Goal: Use online tool/utility

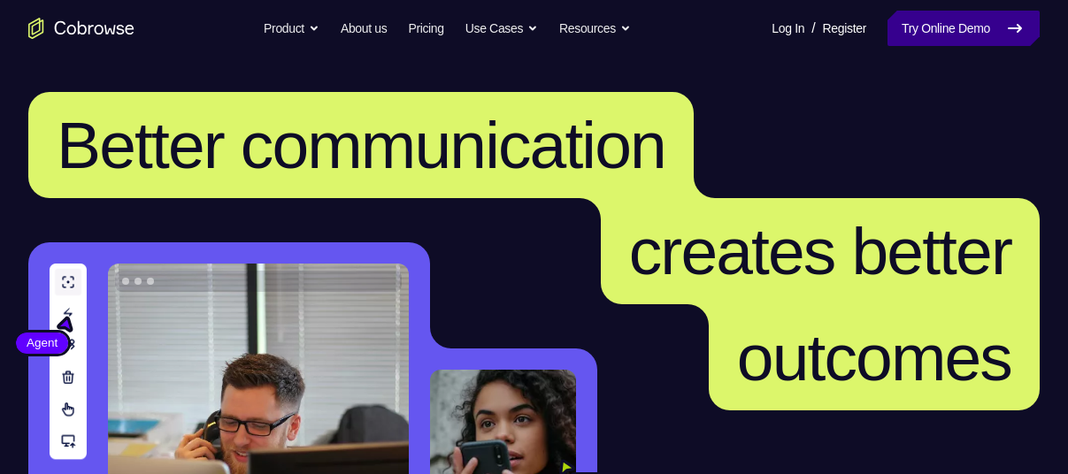
click at [906, 26] on link "Try Online Demo" at bounding box center [964, 28] width 152 height 35
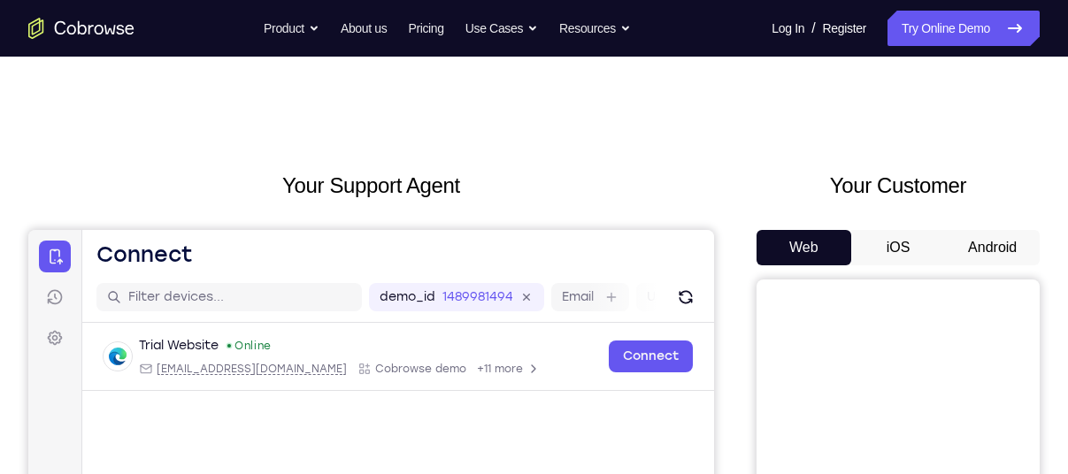
click at [989, 240] on button "Android" at bounding box center [992, 247] width 95 height 35
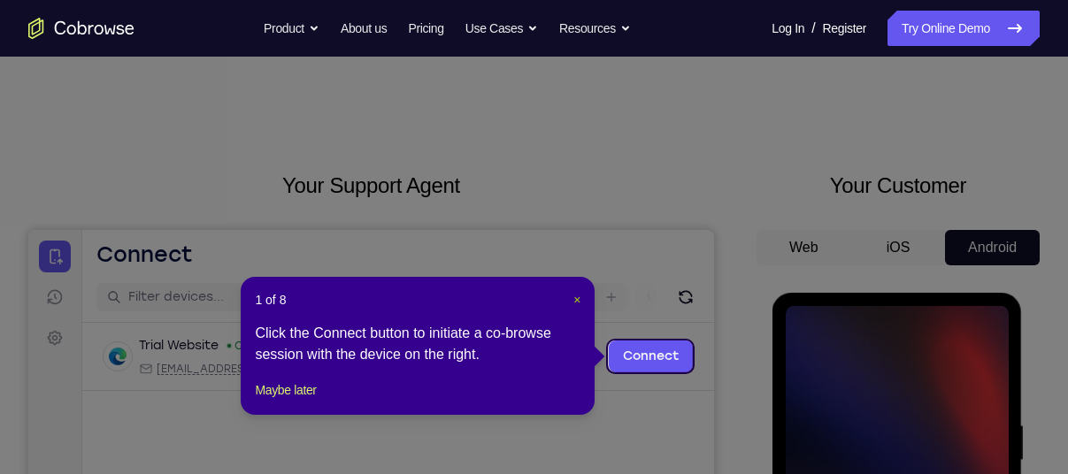
click at [578, 302] on span "×" at bounding box center [576, 300] width 7 height 14
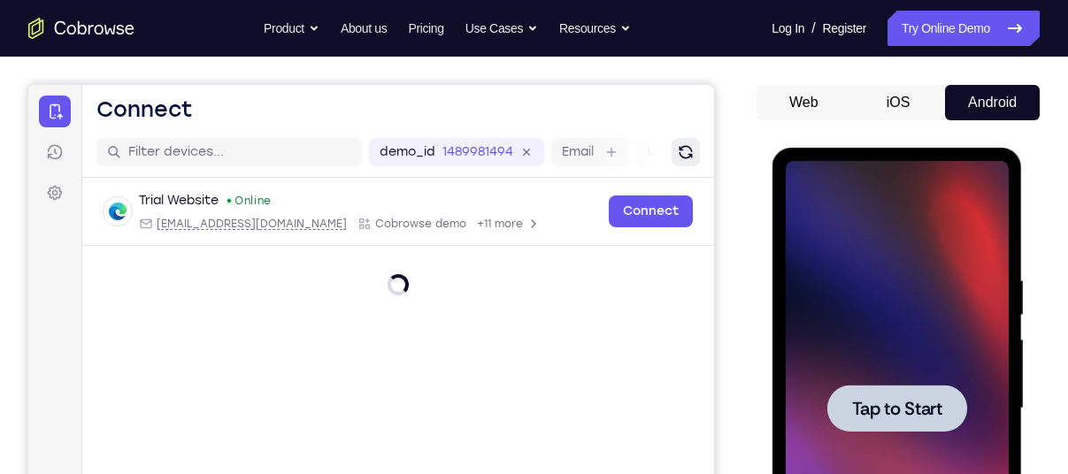
scroll to position [166, 0]
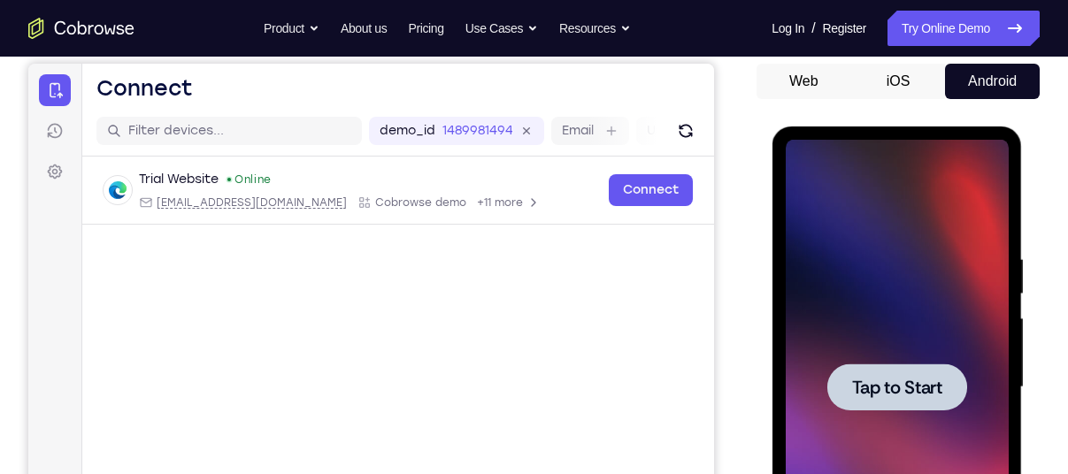
click at [873, 367] on div at bounding box center [897, 387] width 140 height 47
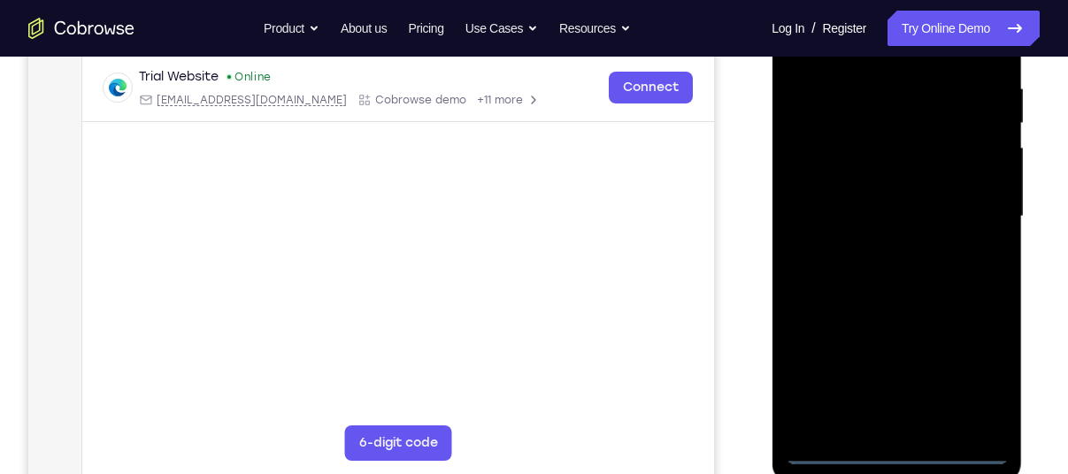
scroll to position [338, 0]
click at [896, 457] on div at bounding box center [896, 216] width 223 height 496
click at [963, 370] on div at bounding box center [896, 216] width 223 height 496
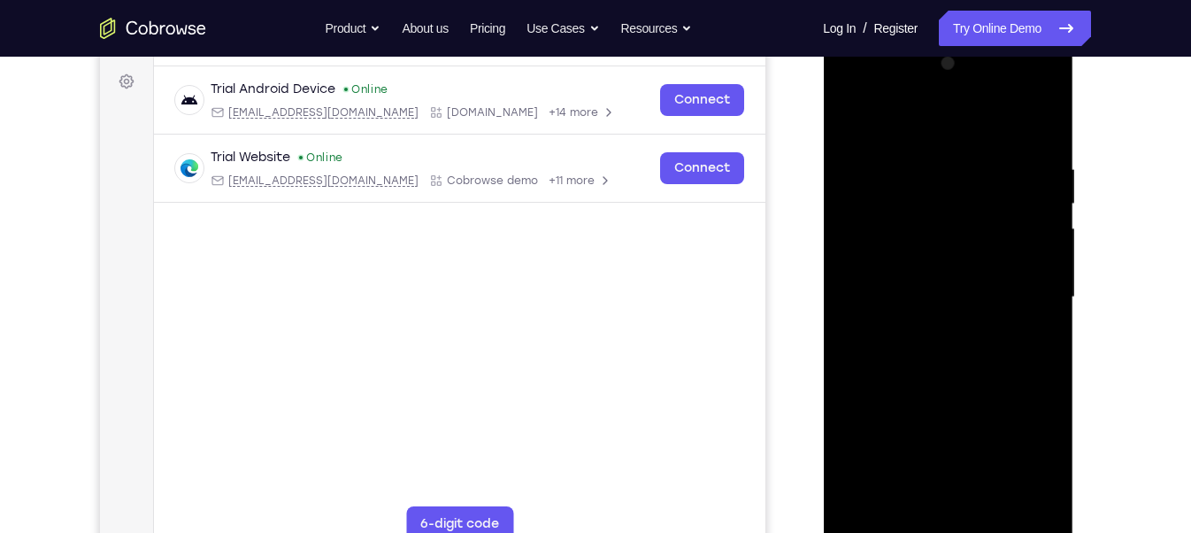
scroll to position [249, 0]
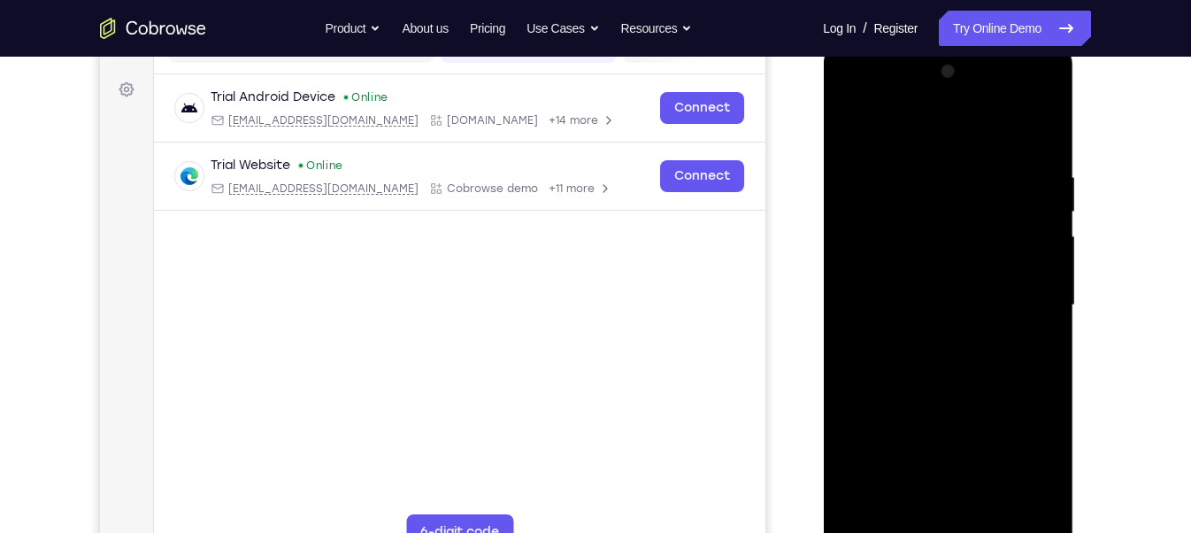
click at [967, 142] on div at bounding box center [947, 306] width 223 height 496
click at [1023, 305] on div at bounding box center [947, 306] width 223 height 496
click at [931, 338] on div at bounding box center [947, 306] width 223 height 496
click at [957, 282] on div at bounding box center [947, 306] width 223 height 496
click at [960, 269] on div at bounding box center [947, 306] width 223 height 496
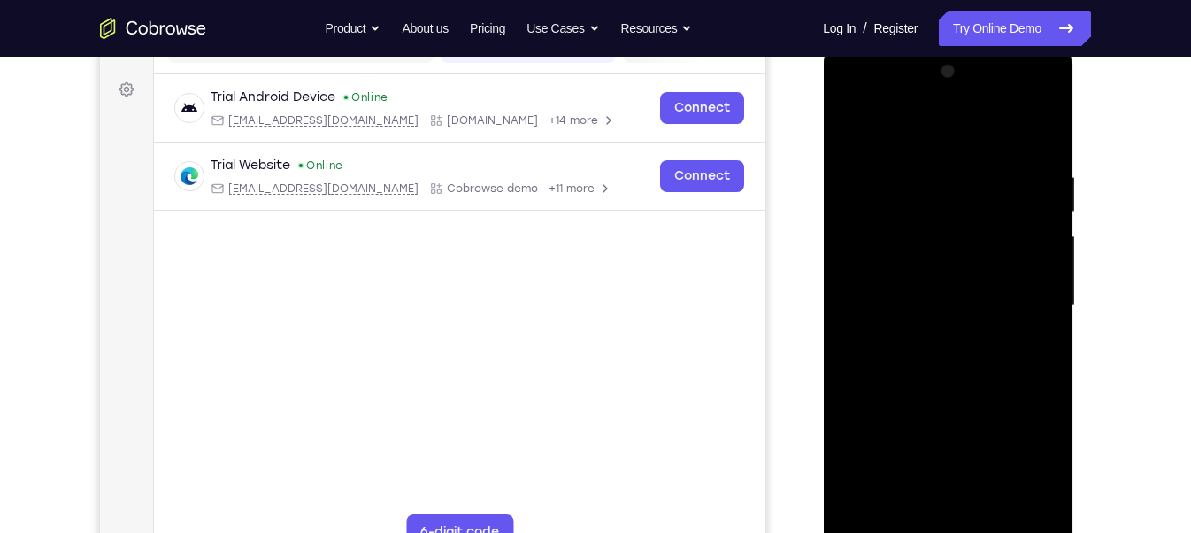
click at [973, 311] on div at bounding box center [947, 306] width 223 height 496
click at [978, 352] on div at bounding box center [947, 306] width 223 height 496
click at [978, 385] on div at bounding box center [947, 306] width 223 height 496
click at [964, 299] on div at bounding box center [947, 306] width 223 height 496
click at [977, 306] on div at bounding box center [947, 306] width 223 height 496
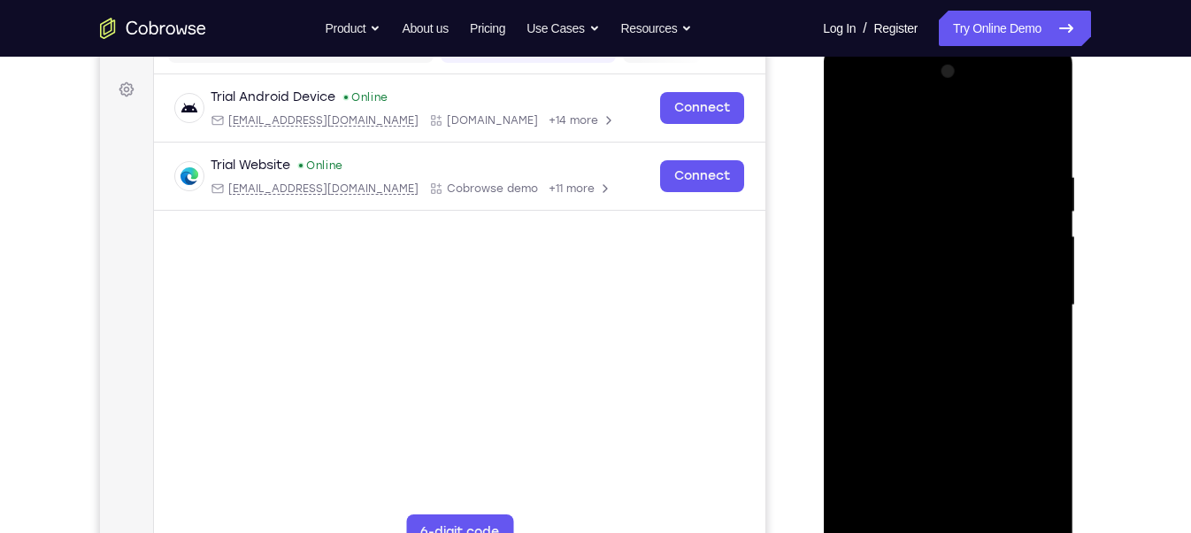
click at [981, 288] on div at bounding box center [947, 306] width 223 height 496
click at [983, 321] on div at bounding box center [947, 306] width 223 height 496
drag, startPoint x: 970, startPoint y: 437, endPoint x: 968, endPoint y: 265, distance: 171.7
click at [968, 265] on div at bounding box center [947, 306] width 223 height 496
click at [965, 473] on div at bounding box center [947, 306] width 223 height 496
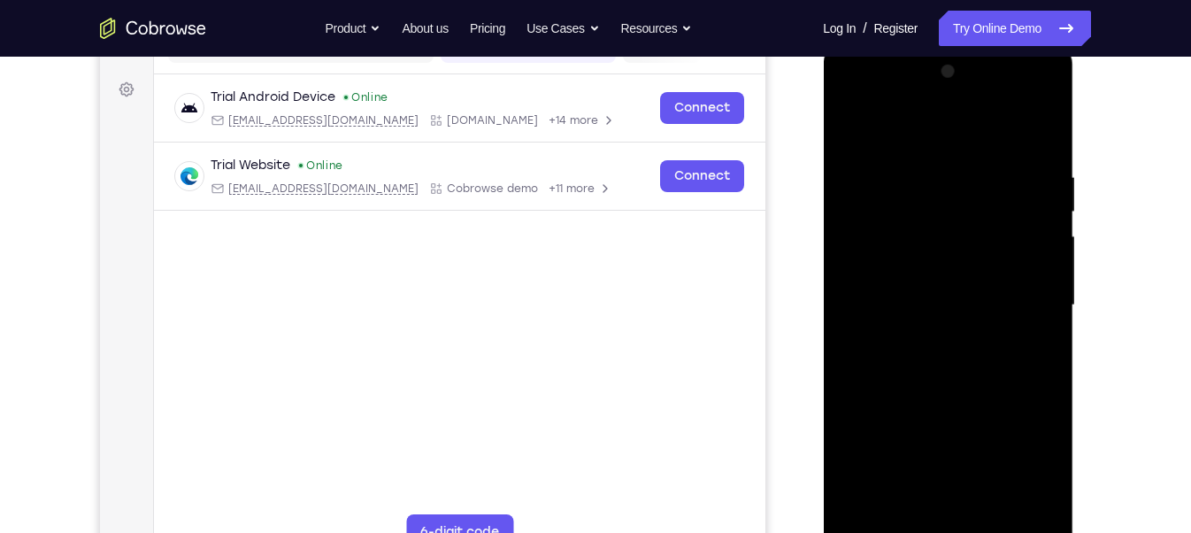
click at [990, 248] on div at bounding box center [947, 306] width 223 height 496
click at [960, 233] on div at bounding box center [947, 306] width 223 height 496
click at [952, 353] on div at bounding box center [947, 306] width 223 height 496
click at [906, 235] on div at bounding box center [947, 306] width 223 height 496
click at [849, 127] on div at bounding box center [947, 306] width 223 height 496
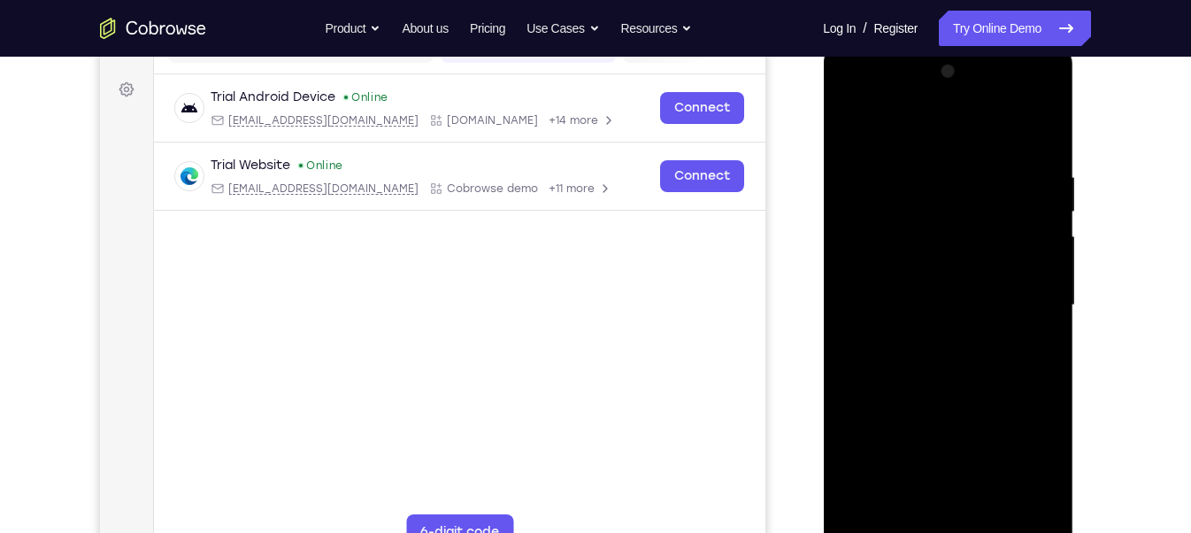
click at [909, 350] on div at bounding box center [947, 306] width 223 height 496
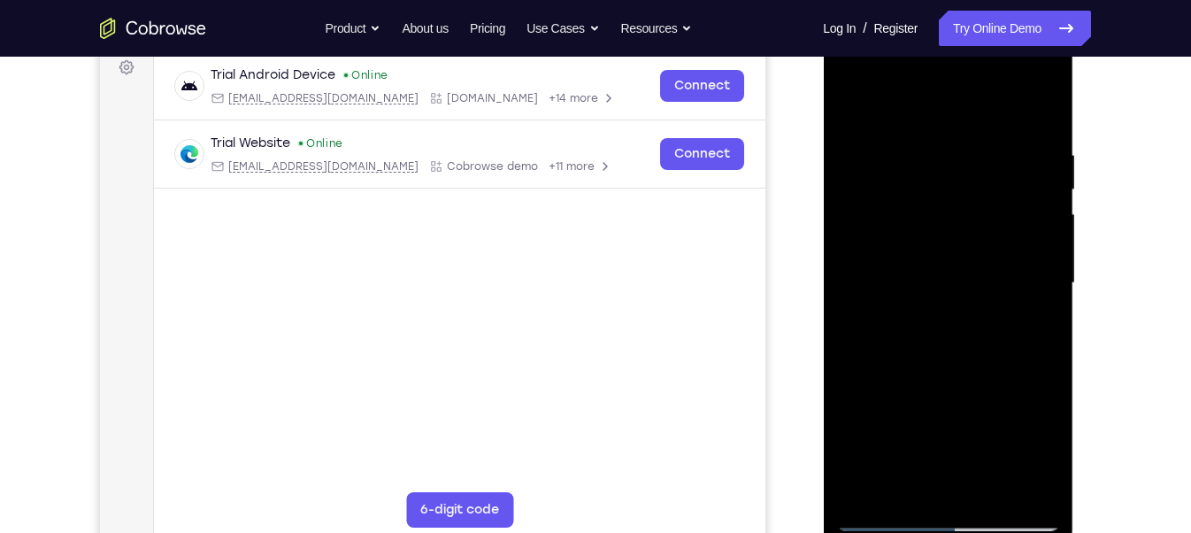
scroll to position [273, 0]
click at [892, 473] on div at bounding box center [947, 282] width 223 height 496
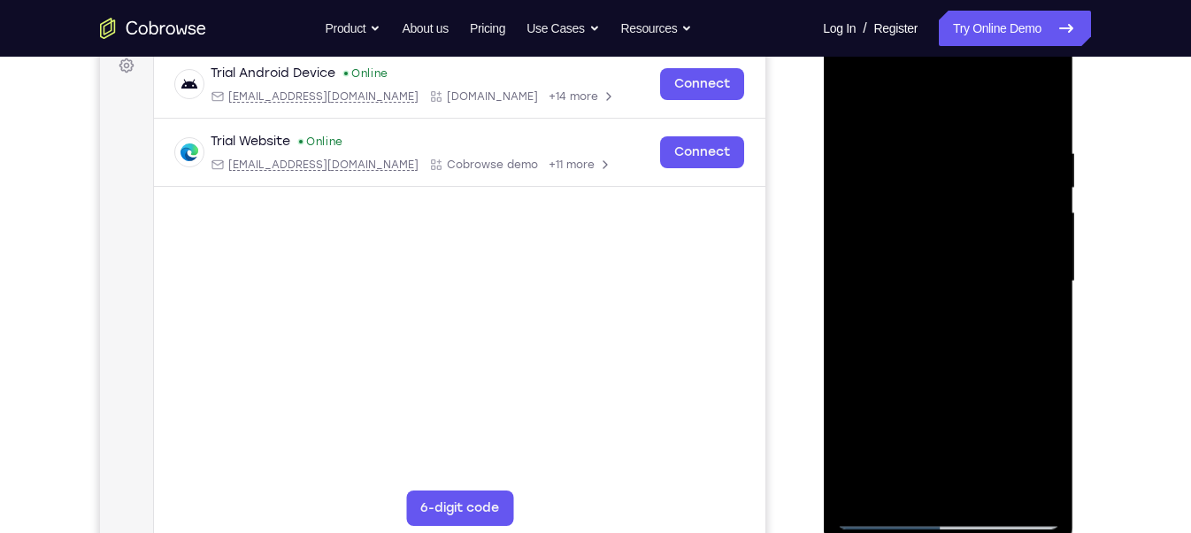
click at [892, 473] on div at bounding box center [947, 282] width 223 height 496
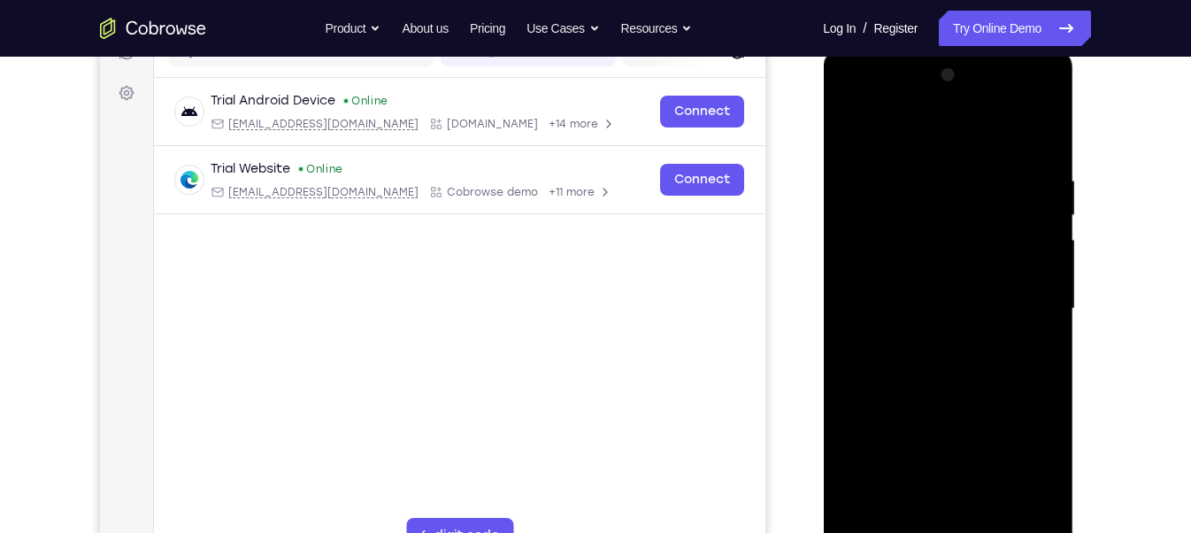
scroll to position [243, 0]
drag, startPoint x: 946, startPoint y: 412, endPoint x: 942, endPoint y: 231, distance: 181.5
click at [942, 231] on div at bounding box center [947, 311] width 223 height 496
drag, startPoint x: 950, startPoint y: 316, endPoint x: 957, endPoint y: 226, distance: 90.5
click at [957, 226] on div at bounding box center [947, 311] width 223 height 496
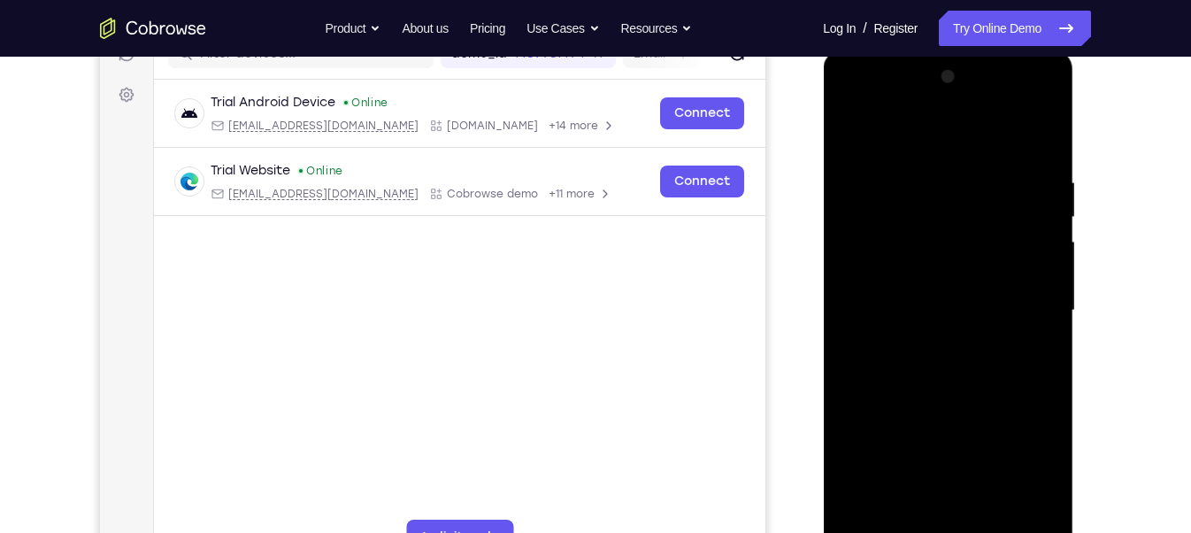
click at [1017, 135] on div at bounding box center [947, 311] width 223 height 496
click at [1054, 123] on div at bounding box center [947, 311] width 223 height 496
drag, startPoint x: 987, startPoint y: 294, endPoint x: 1011, endPoint y: 164, distance: 132.4
click at [1011, 164] on div at bounding box center [947, 311] width 223 height 496
drag, startPoint x: 968, startPoint y: 303, endPoint x: 973, endPoint y: 200, distance: 102.7
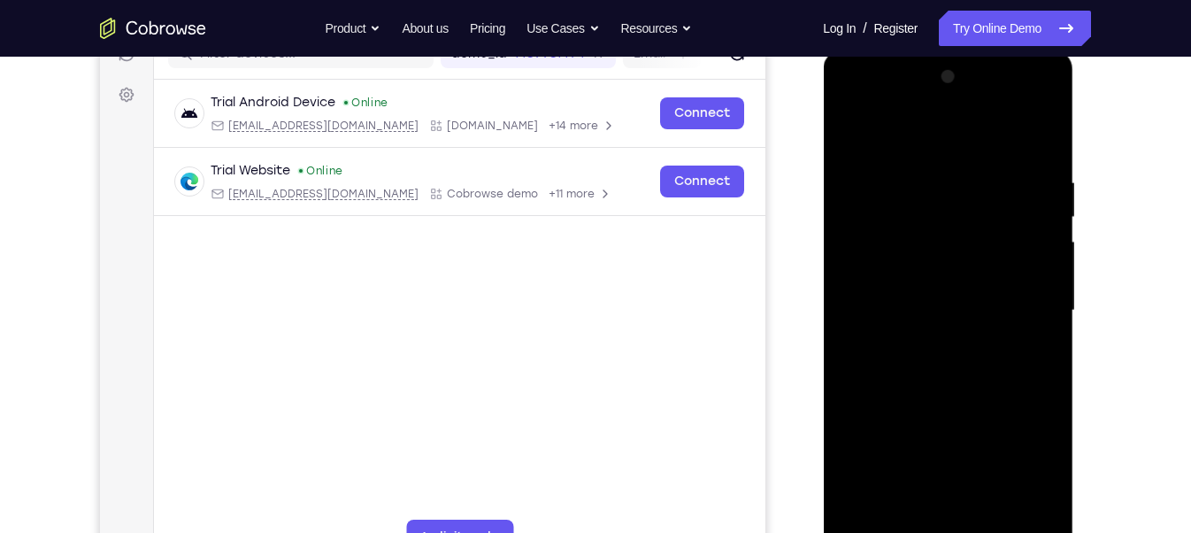
click at [973, 200] on div at bounding box center [947, 311] width 223 height 496
drag, startPoint x: 973, startPoint y: 310, endPoint x: 974, endPoint y: 206, distance: 103.6
click at [974, 206] on div at bounding box center [947, 311] width 223 height 496
drag, startPoint x: 975, startPoint y: 367, endPoint x: 987, endPoint y: 199, distance: 168.5
click at [987, 199] on div at bounding box center [947, 311] width 223 height 496
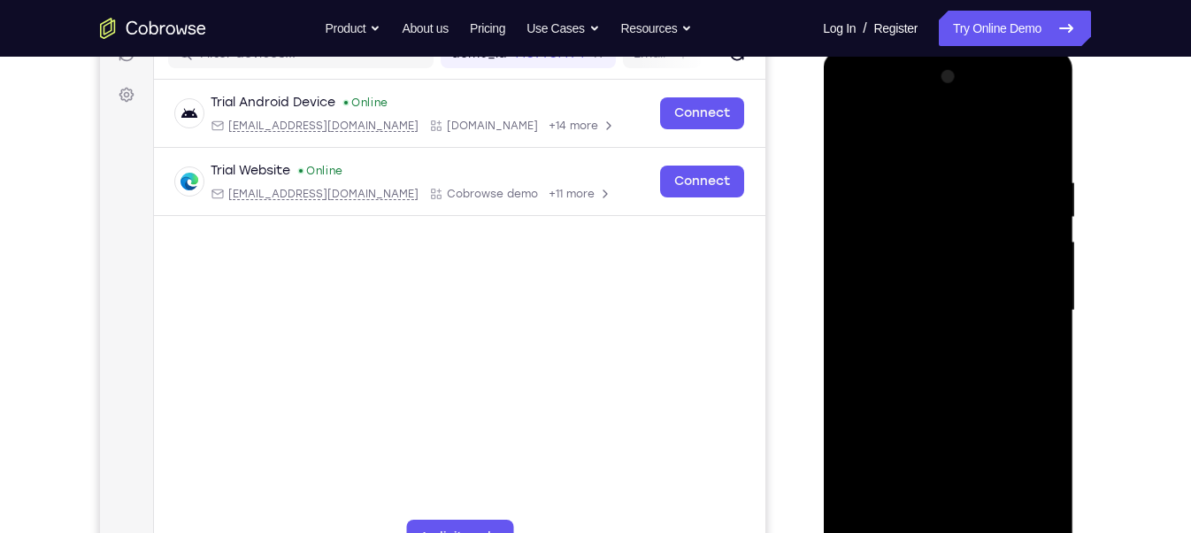
drag, startPoint x: 979, startPoint y: 359, endPoint x: 1015, endPoint y: 88, distance: 273.2
click at [1015, 88] on div at bounding box center [947, 311] width 223 height 496
drag, startPoint x: 1008, startPoint y: 350, endPoint x: 1003, endPoint y: 293, distance: 56.9
click at [1003, 293] on div at bounding box center [947, 311] width 223 height 496
drag, startPoint x: 995, startPoint y: 359, endPoint x: 1003, endPoint y: 192, distance: 167.4
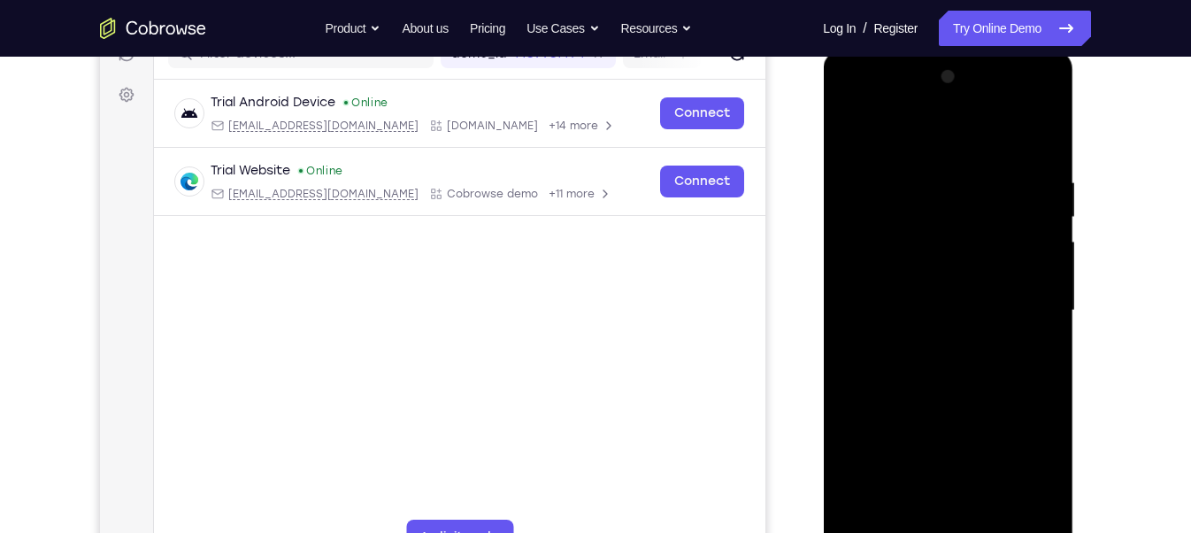
click at [1003, 192] on div at bounding box center [947, 311] width 223 height 496
drag, startPoint x: 1003, startPoint y: 350, endPoint x: 1041, endPoint y: 82, distance: 269.8
click at [1041, 82] on div at bounding box center [947, 311] width 223 height 496
drag, startPoint x: 1028, startPoint y: 190, endPoint x: 1003, endPoint y: 61, distance: 131.6
click at [1003, 61] on div at bounding box center [948, 313] width 250 height 527
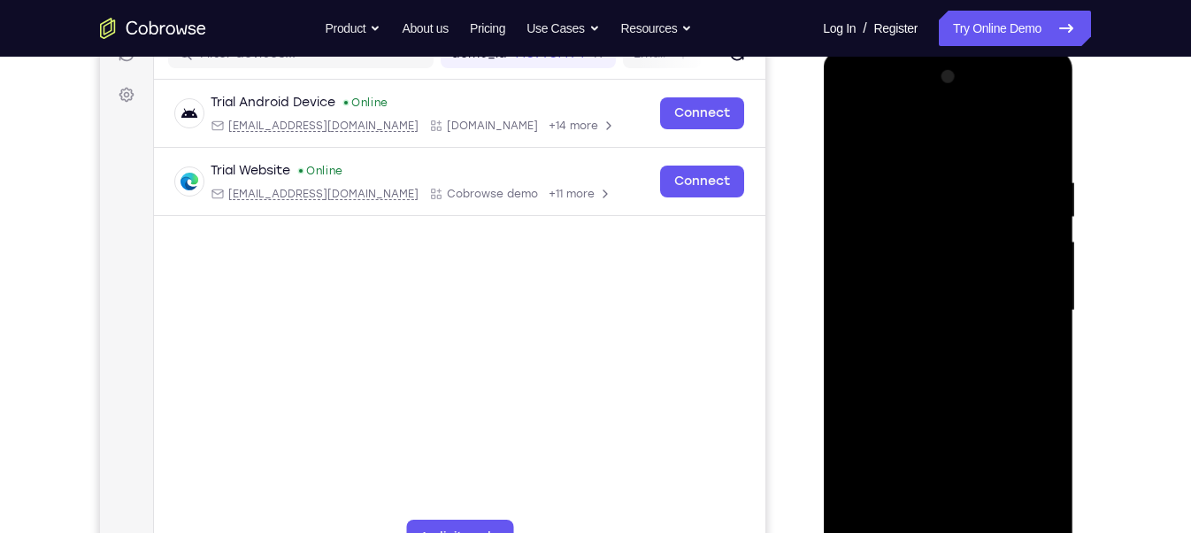
drag, startPoint x: 988, startPoint y: 225, endPoint x: 988, endPoint y: 145, distance: 79.6
click at [988, 145] on div at bounding box center [947, 311] width 223 height 496
drag, startPoint x: 982, startPoint y: 261, endPoint x: 990, endPoint y: 162, distance: 99.4
click at [990, 162] on div at bounding box center [947, 311] width 223 height 496
drag, startPoint x: 957, startPoint y: 288, endPoint x: 986, endPoint y: 124, distance: 167.2
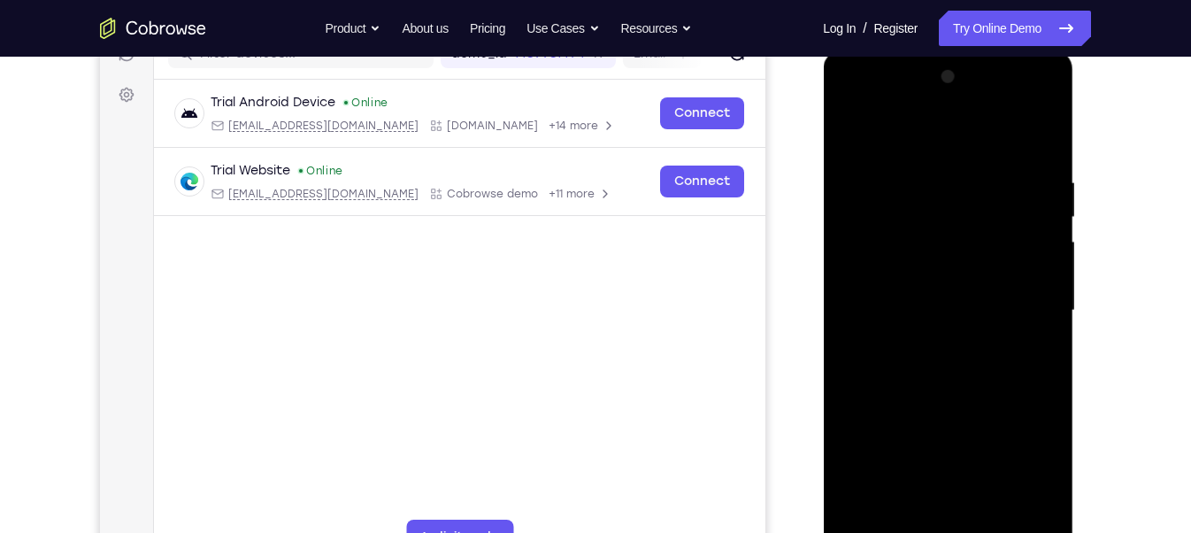
click at [986, 124] on div at bounding box center [947, 311] width 223 height 496
drag, startPoint x: 982, startPoint y: 204, endPoint x: 998, endPoint y: 115, distance: 90.8
click at [998, 115] on div at bounding box center [947, 311] width 223 height 496
drag, startPoint x: 953, startPoint y: 249, endPoint x: 983, endPoint y: 84, distance: 167.3
click at [983, 84] on div at bounding box center [947, 311] width 223 height 496
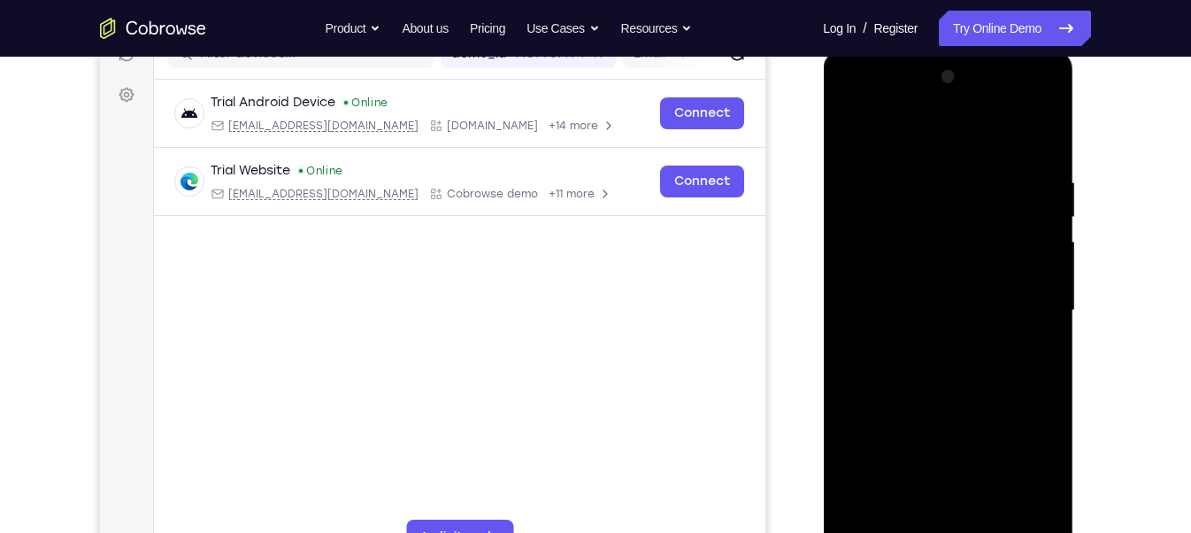
drag, startPoint x: 956, startPoint y: 314, endPoint x: 996, endPoint y: 140, distance: 178.8
click at [996, 140] on div at bounding box center [947, 311] width 223 height 496
click at [1024, 110] on div at bounding box center [947, 311] width 223 height 496
click at [857, 100] on div at bounding box center [947, 311] width 223 height 496
click at [866, 258] on div at bounding box center [947, 311] width 223 height 496
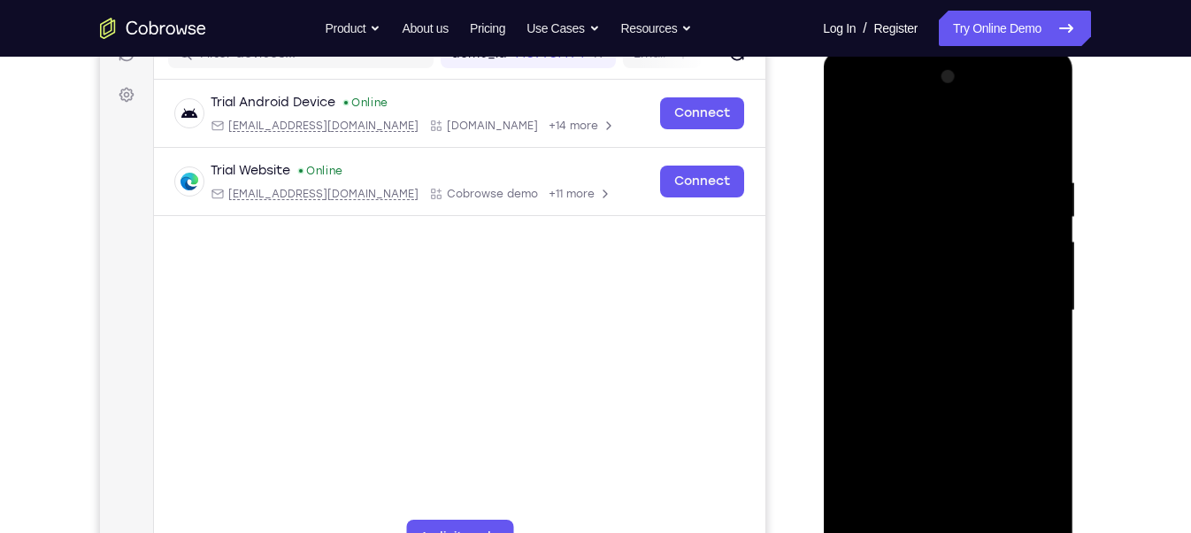
click at [933, 342] on div at bounding box center [947, 311] width 223 height 496
click at [961, 293] on div at bounding box center [947, 311] width 223 height 496
click at [953, 336] on div at bounding box center [947, 311] width 223 height 496
click at [987, 217] on div at bounding box center [947, 311] width 223 height 496
click at [984, 236] on div at bounding box center [947, 311] width 223 height 496
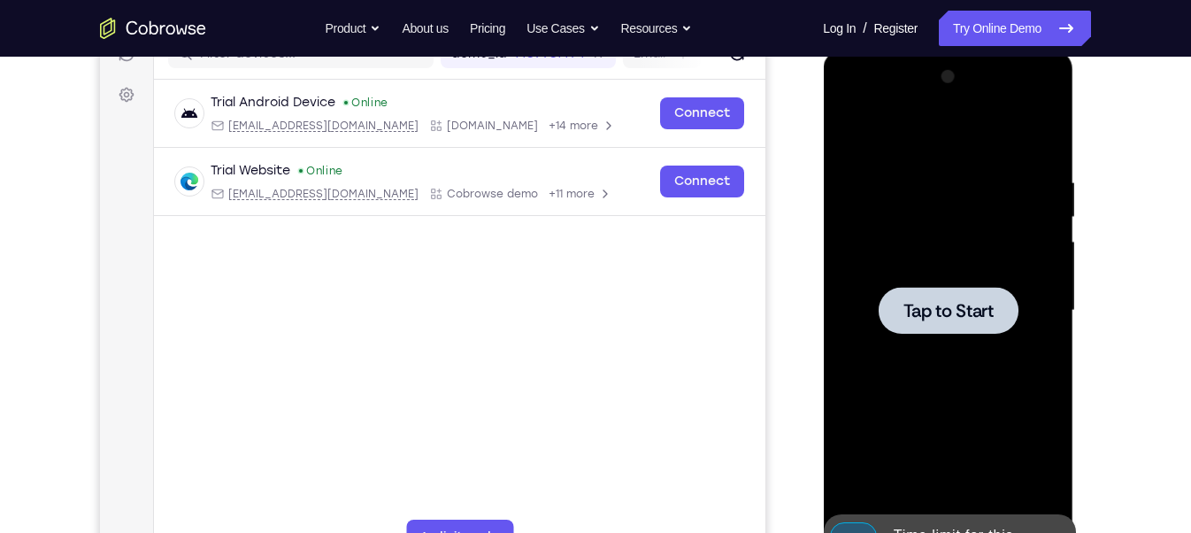
click at [881, 288] on div at bounding box center [948, 310] width 140 height 47
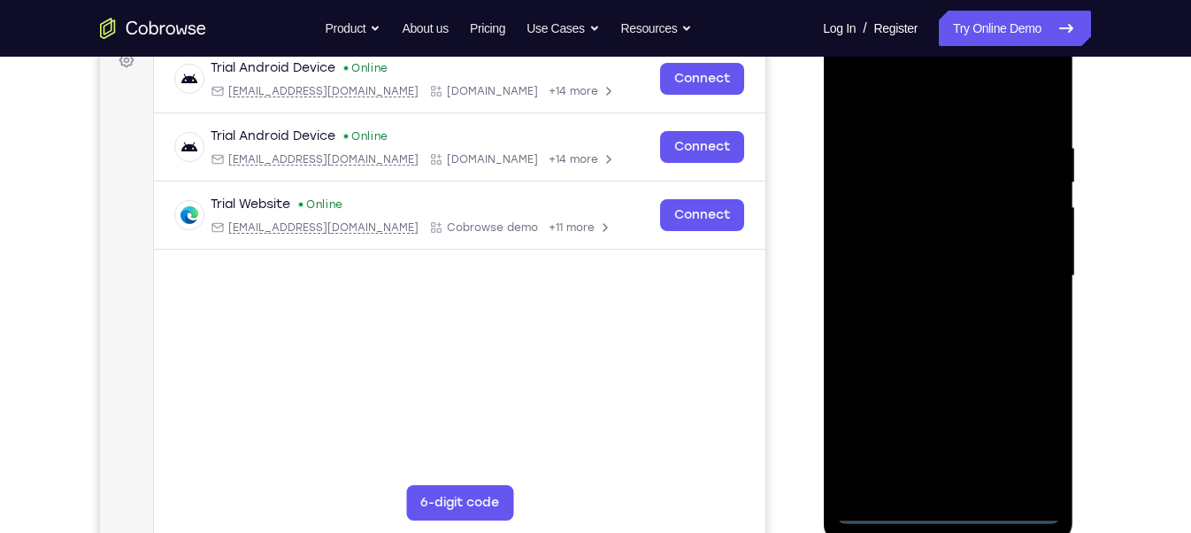
scroll to position [292, 0]
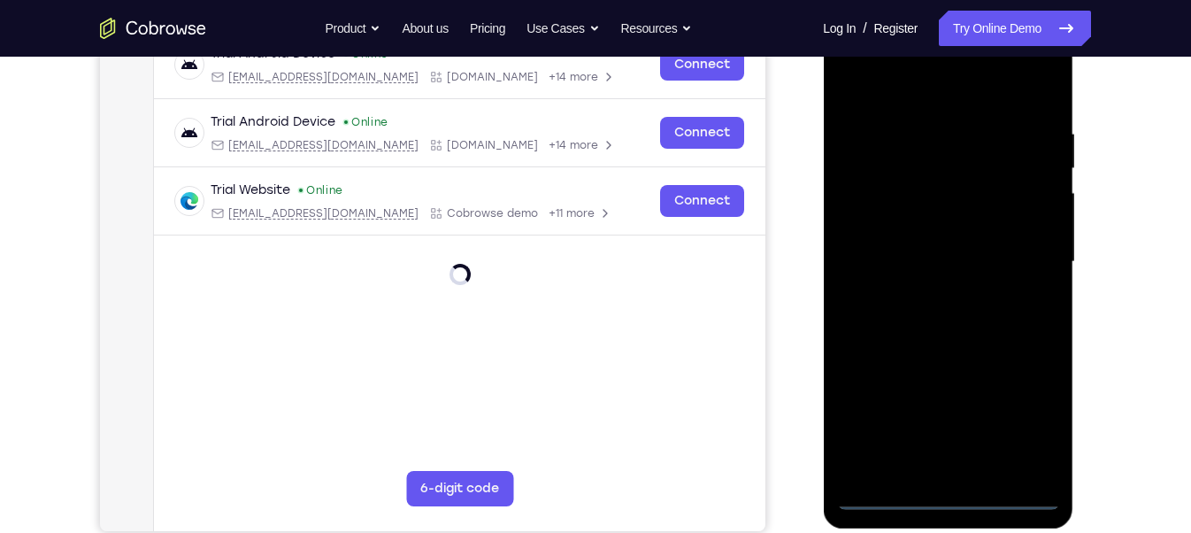
click at [955, 473] on div at bounding box center [947, 262] width 223 height 496
click at [1026, 404] on div at bounding box center [947, 262] width 223 height 496
click at [951, 92] on div at bounding box center [947, 262] width 223 height 496
click at [1023, 270] on div at bounding box center [947, 262] width 223 height 496
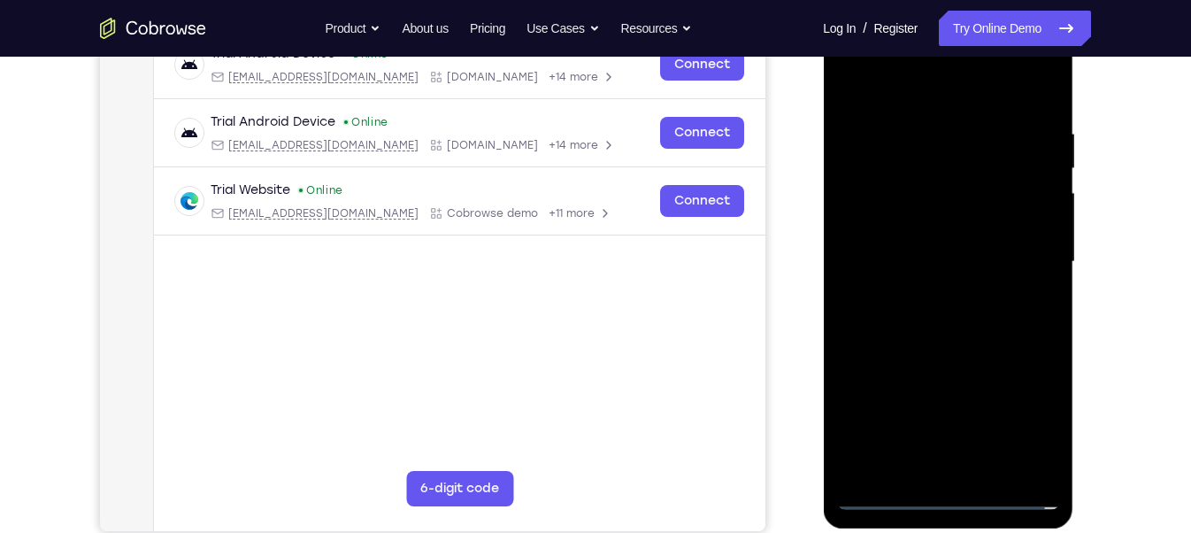
click at [929, 292] on div at bounding box center [947, 262] width 223 height 496
click at [946, 346] on div at bounding box center [947, 262] width 223 height 496
click at [989, 174] on div at bounding box center [947, 262] width 223 height 496
click at [903, 184] on div at bounding box center [947, 262] width 223 height 496
drag, startPoint x: 940, startPoint y: 345, endPoint x: 940, endPoint y: 396, distance: 51.3
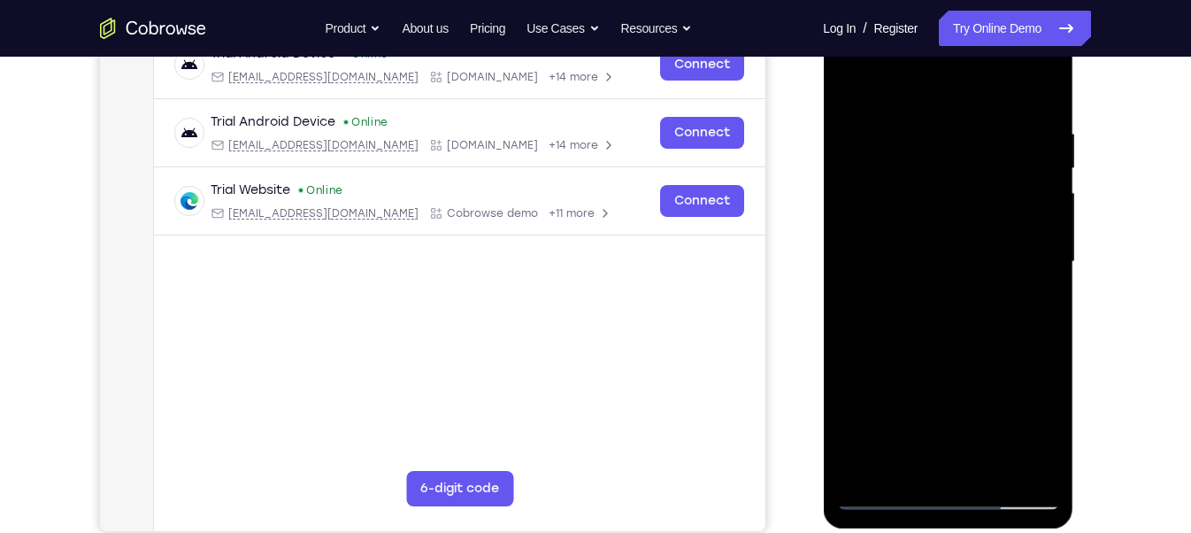
click at [940, 396] on div at bounding box center [947, 262] width 223 height 496
drag, startPoint x: 924, startPoint y: 309, endPoint x: 954, endPoint y: 536, distance: 229.4
click at [954, 473] on html "Online web based iOS Simulators and Android Emulators. Run iPhone, iPad, Mobile…" at bounding box center [949, 266] width 252 height 531
click at [902, 468] on div at bounding box center [947, 262] width 223 height 496
click at [935, 388] on div at bounding box center [947, 262] width 223 height 496
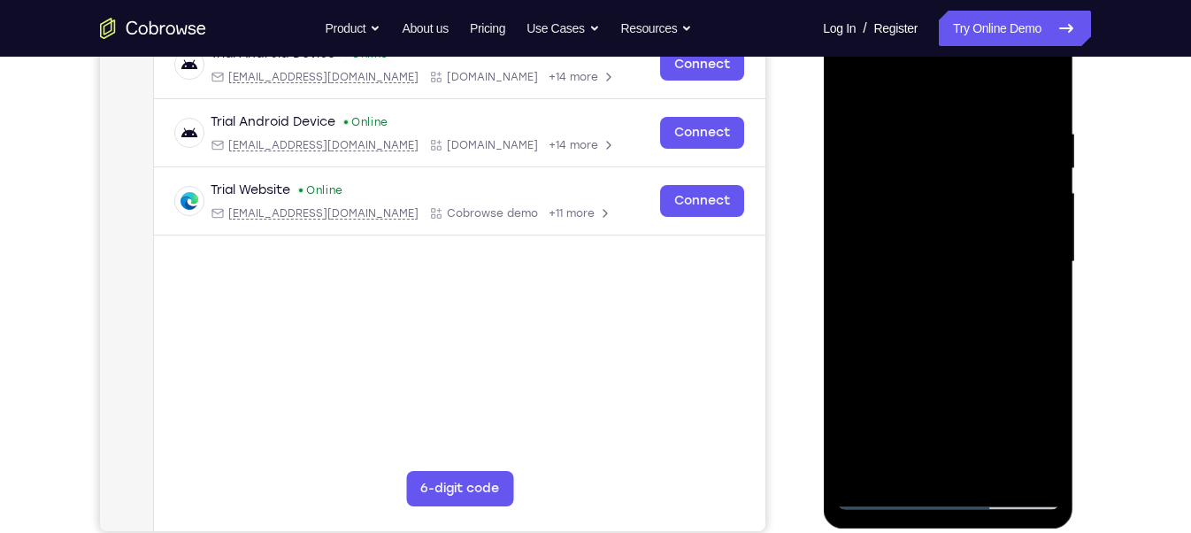
click at [957, 350] on div at bounding box center [947, 262] width 223 height 496
click at [941, 346] on div at bounding box center [947, 262] width 223 height 496
drag, startPoint x: 941, startPoint y: 346, endPoint x: 945, endPoint y: 417, distance: 70.9
click at [945, 417] on div at bounding box center [947, 262] width 223 height 496
click at [970, 169] on div at bounding box center [947, 262] width 223 height 496
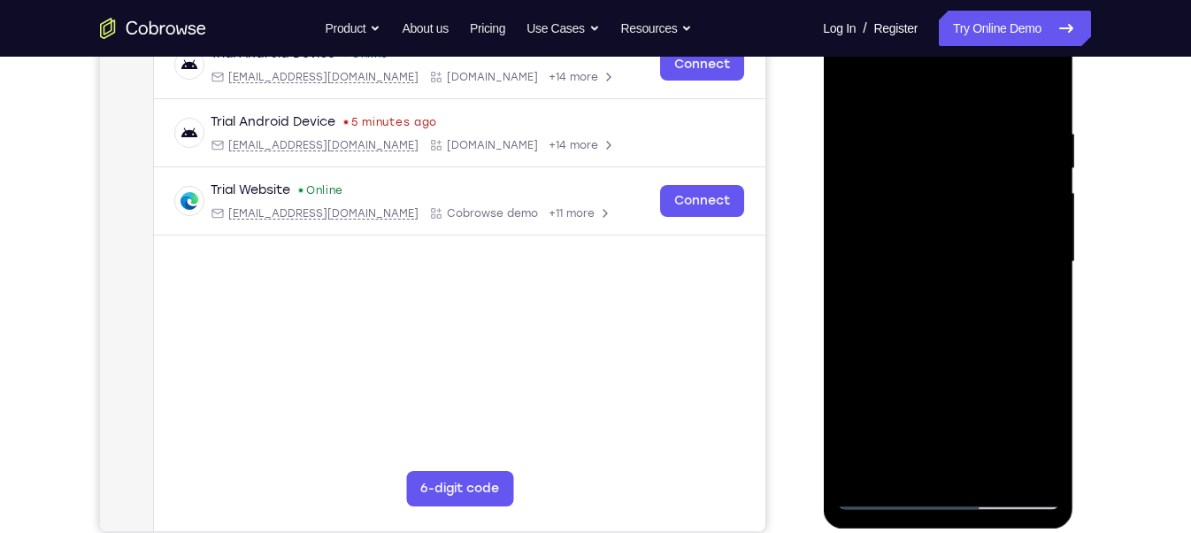
click at [887, 171] on div at bounding box center [947, 262] width 223 height 496
click at [962, 207] on div at bounding box center [947, 262] width 223 height 496
